Goal: Information Seeking & Learning: Learn about a topic

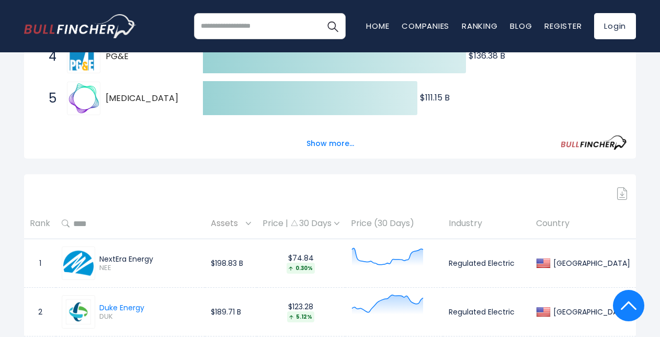
scroll to position [333, 0]
click at [318, 147] on button "Show more..." at bounding box center [330, 142] width 60 height 17
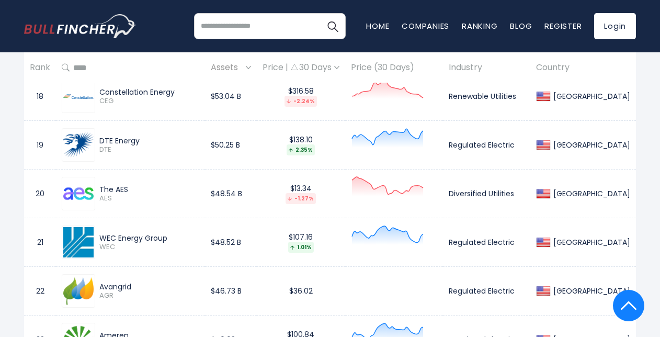
scroll to position [1549, 0]
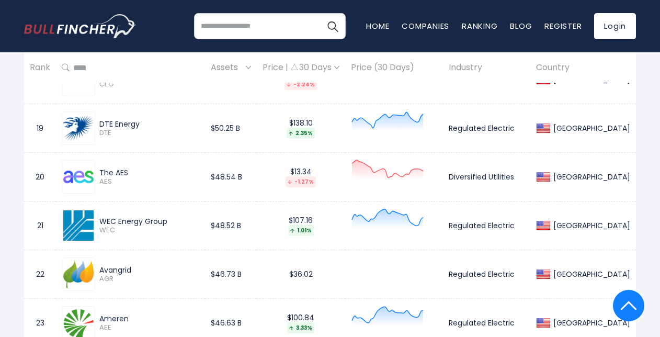
click at [122, 121] on div "DTE Energy" at bounding box center [149, 123] width 100 height 9
click at [70, 106] on td "DTE Energy DTE" at bounding box center [130, 128] width 149 height 49
click at [87, 128] on img at bounding box center [78, 128] width 30 height 30
click at [474, 128] on td "Regulated Electric" at bounding box center [486, 128] width 87 height 49
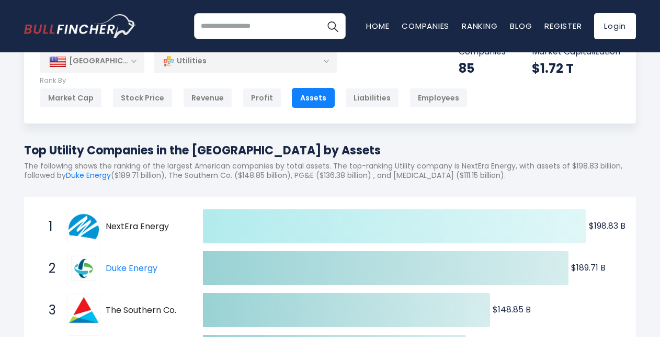
scroll to position [37, 0]
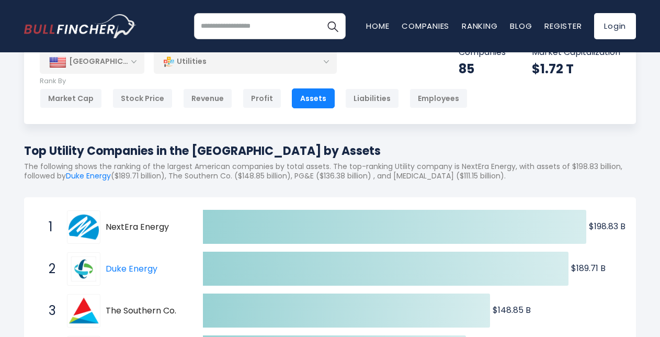
click at [96, 18] on img "Go to homepage" at bounding box center [80, 26] width 112 height 24
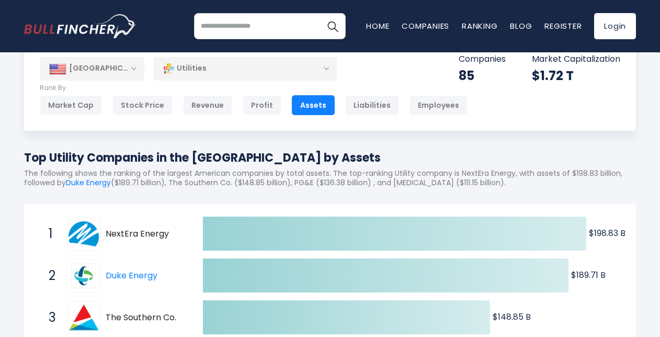
scroll to position [13, 0]
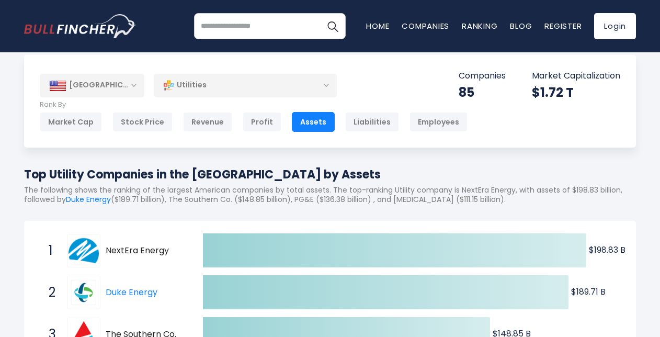
click at [229, 105] on p "Rank By" at bounding box center [254, 104] width 428 height 9
click at [207, 116] on div "Revenue" at bounding box center [207, 122] width 49 height 20
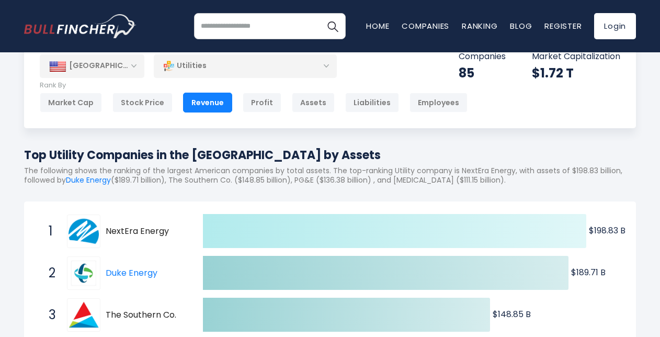
scroll to position [53, 0]
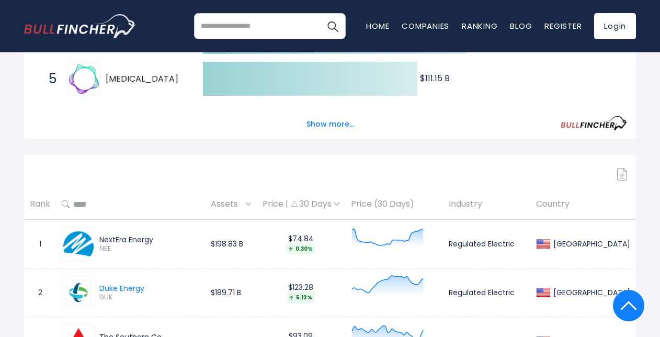
scroll to position [352, 0]
click at [334, 124] on button "Show more..." at bounding box center [330, 123] width 60 height 17
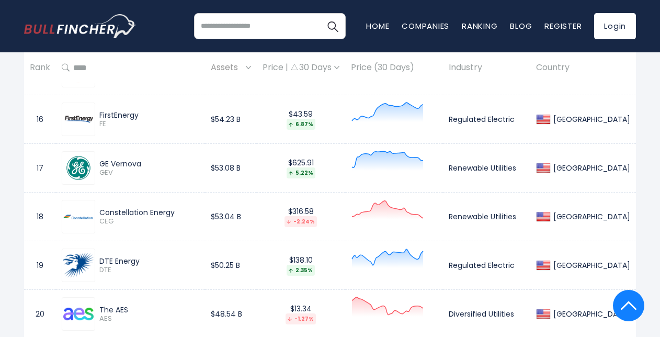
scroll to position [1657, 0]
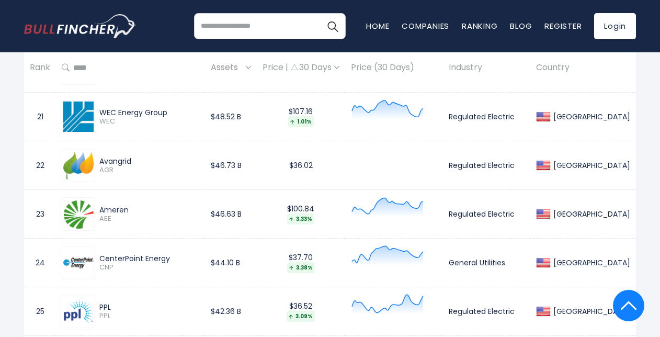
click at [236, 64] on span "Assets" at bounding box center [227, 68] width 32 height 16
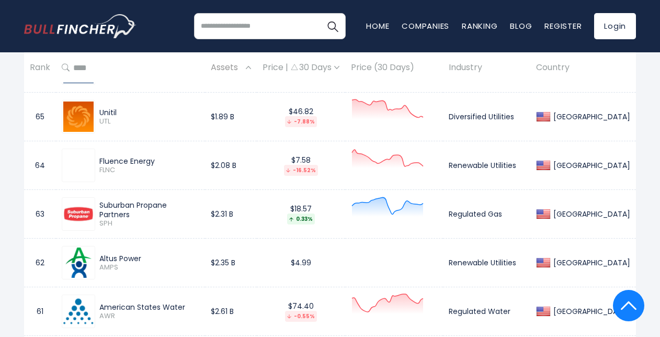
click at [236, 65] on span "Assets" at bounding box center [227, 68] width 32 height 16
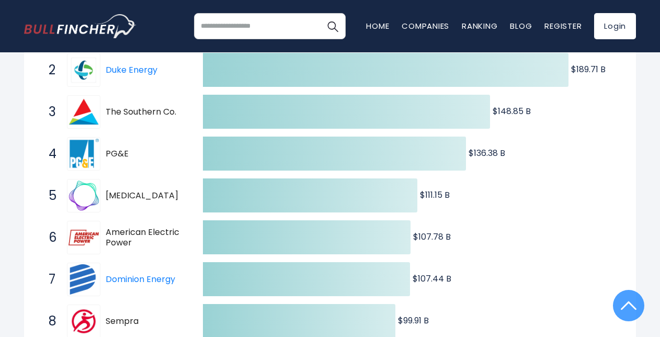
scroll to position [0, 0]
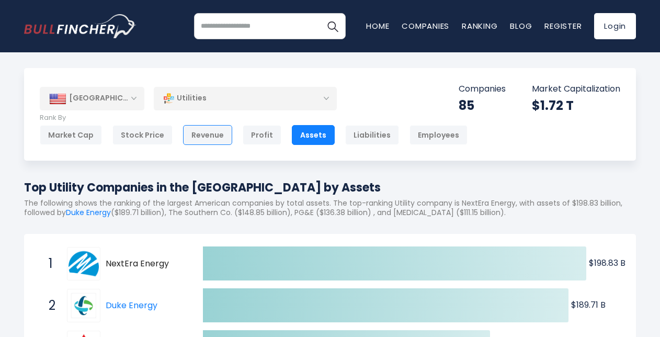
click at [204, 140] on div "Revenue" at bounding box center [207, 135] width 49 height 20
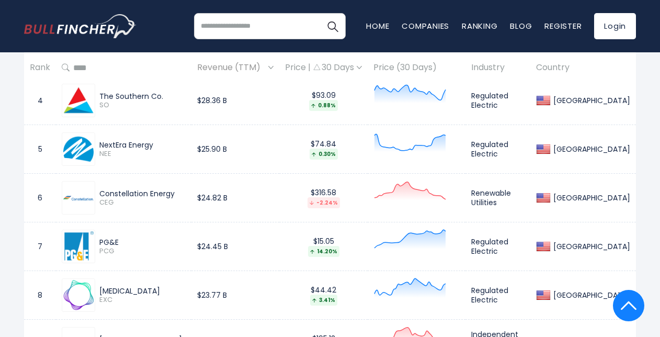
scroll to position [681, 0]
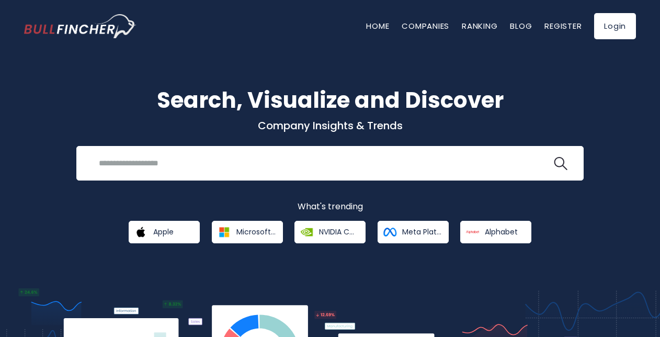
scroll to position [15, 0]
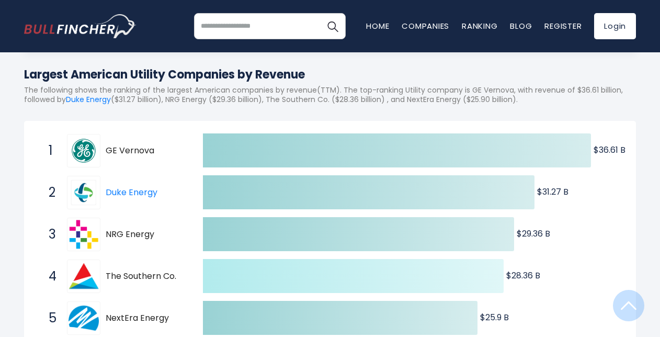
scroll to position [179, 0]
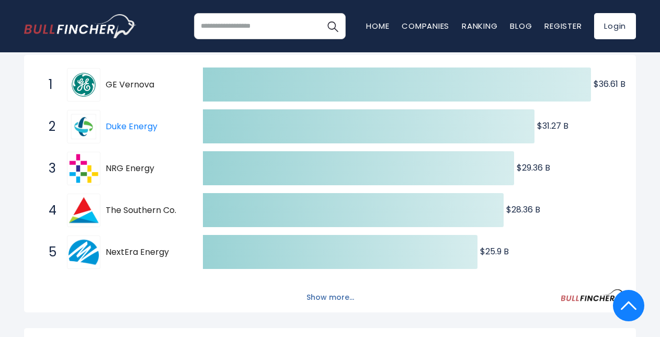
click at [329, 304] on button "Show more..." at bounding box center [330, 297] width 60 height 17
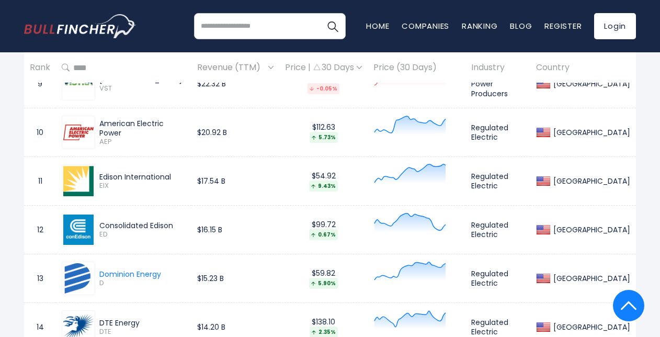
scroll to position [1107, 0]
click at [85, 229] on img at bounding box center [78, 229] width 30 height 30
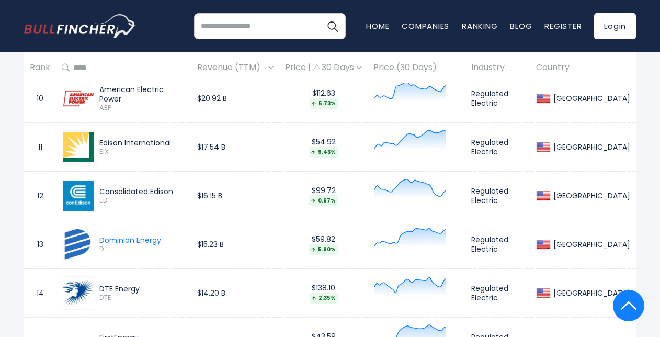
scroll to position [1147, 0]
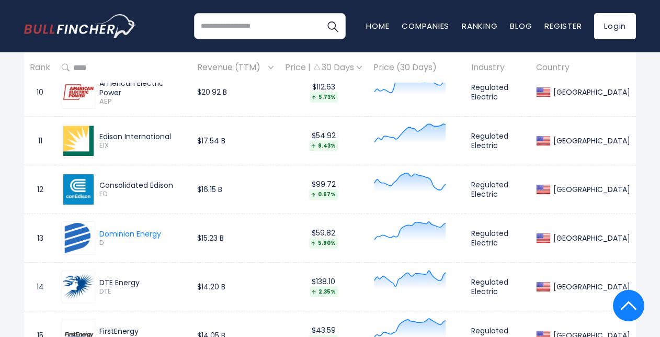
click at [487, 181] on td "Regulated Electric" at bounding box center [497, 189] width 65 height 49
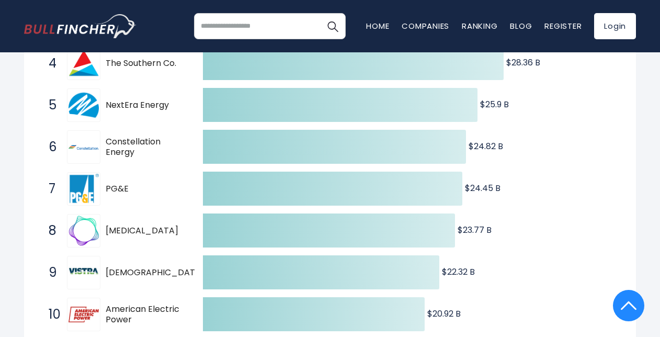
scroll to position [0, 0]
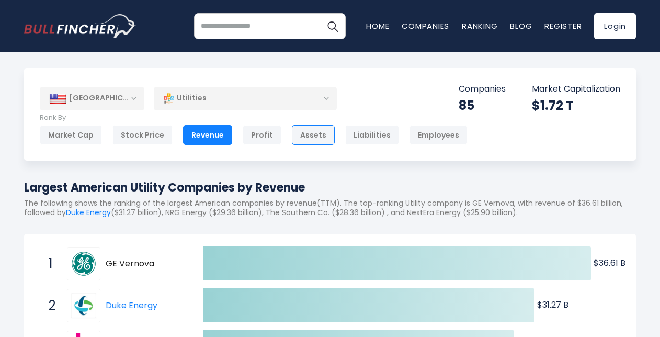
click at [311, 138] on div "Assets" at bounding box center [313, 135] width 43 height 20
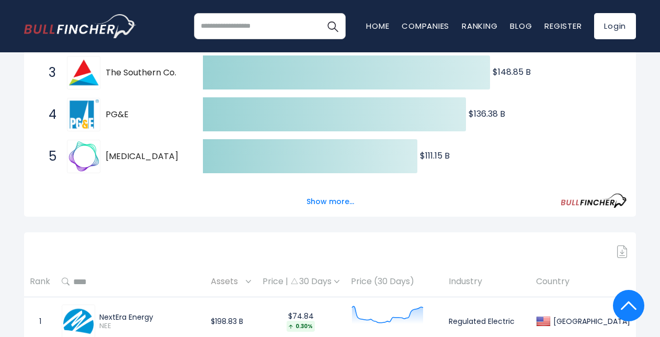
scroll to position [296, 0]
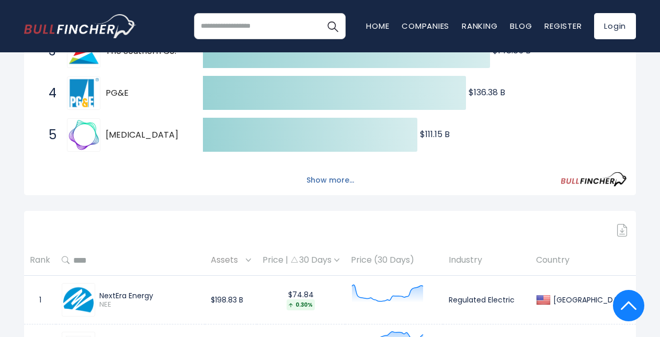
click at [315, 179] on button "Show more..." at bounding box center [330, 180] width 60 height 17
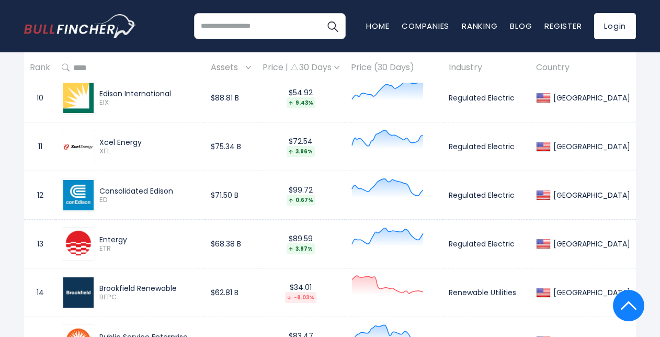
scroll to position [1141, 0]
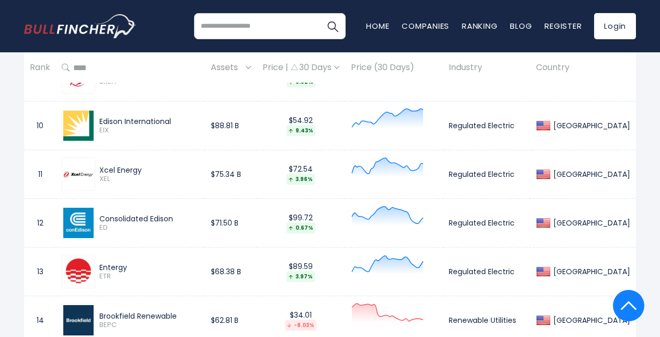
scroll to position [4887, 0]
